Goal: Task Accomplishment & Management: Complete application form

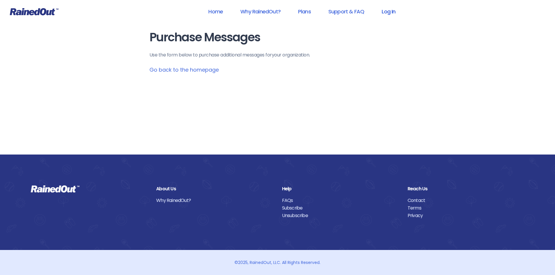
click at [387, 10] on link "Log In" at bounding box center [388, 11] width 29 height 13
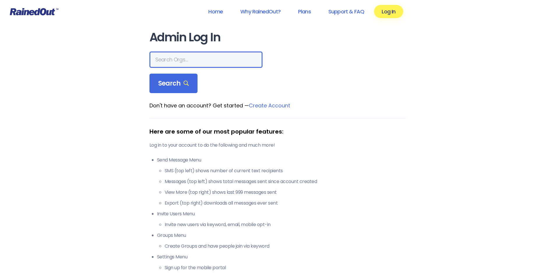
click at [169, 60] on input "text" at bounding box center [206, 60] width 113 height 16
type input "hfah"
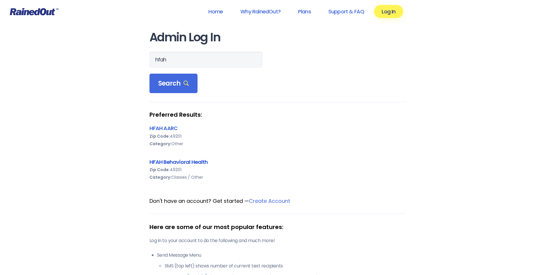
click at [162, 162] on link "HFAH Behavioral Health" at bounding box center [179, 162] width 59 height 7
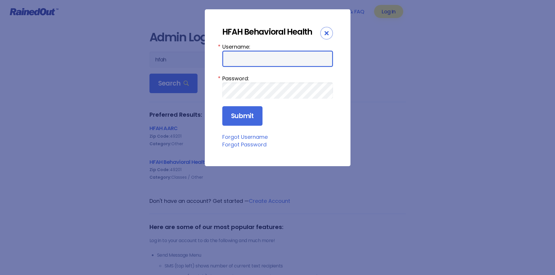
click at [243, 56] on input "Username:" at bounding box center [277, 59] width 111 height 16
type input "ChargeNurse"
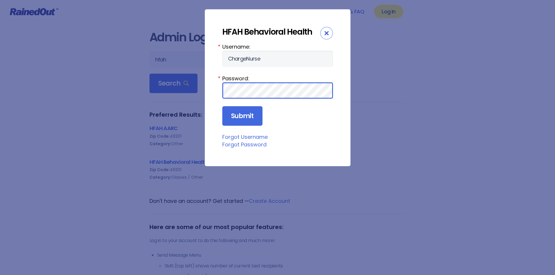
click at [222, 106] on input "Submit" at bounding box center [242, 116] width 40 height 20
